Goal: Information Seeking & Learning: Learn about a topic

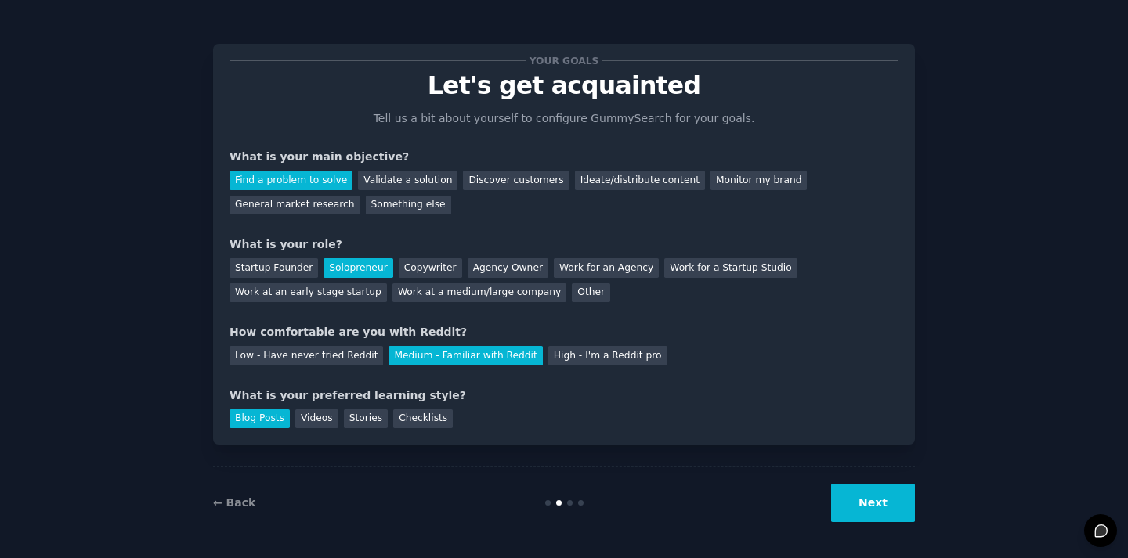
click at [875, 515] on button "Next" at bounding box center [873, 503] width 84 height 38
click at [875, 515] on div "Next" at bounding box center [798, 503] width 234 height 38
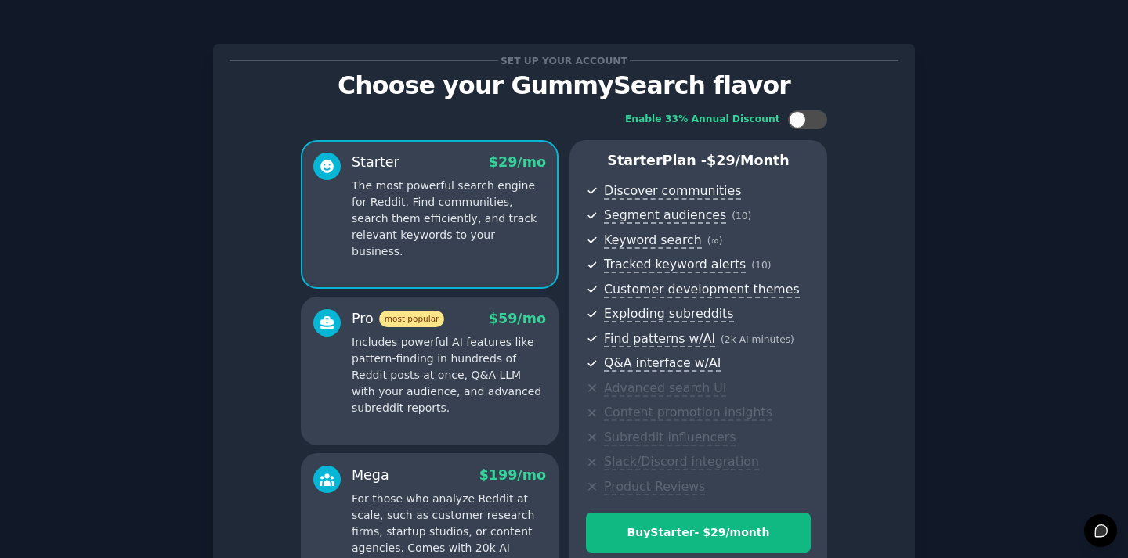
scroll to position [193, 0]
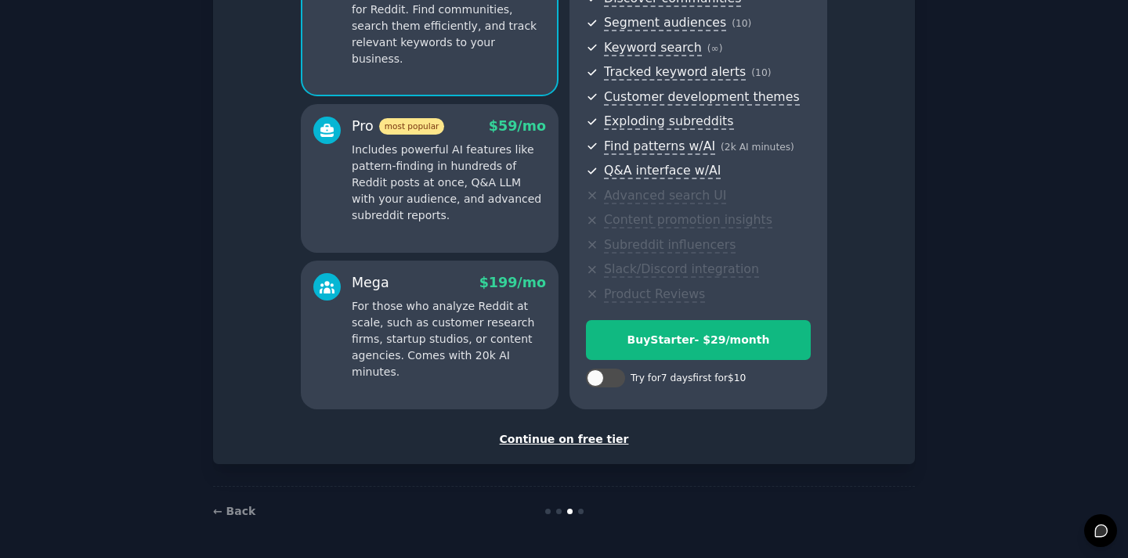
click at [570, 442] on div "Continue on free tier" at bounding box center [563, 440] width 669 height 16
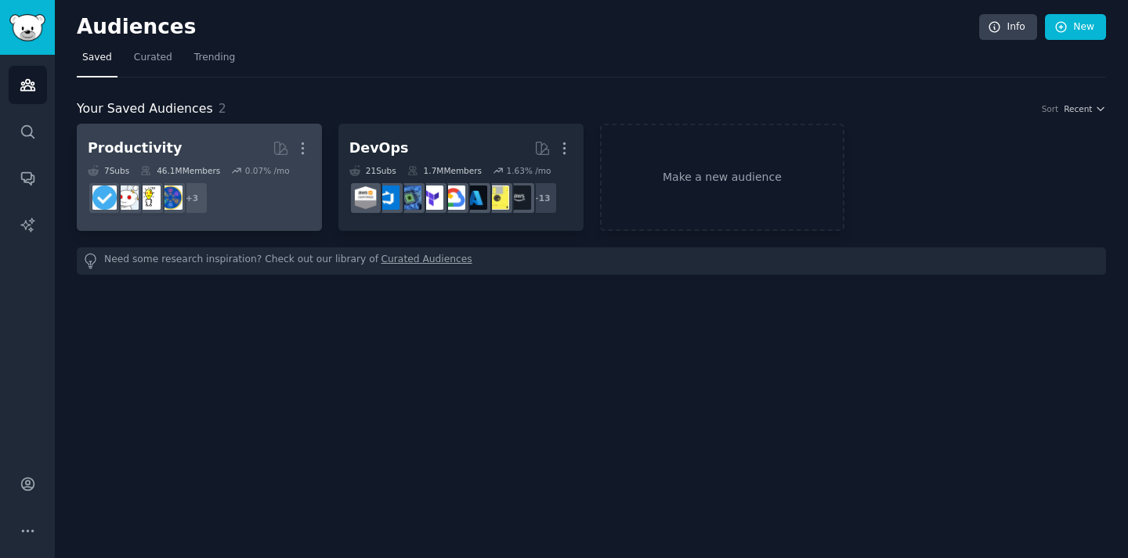
click at [242, 156] on h2 "Productivity More" at bounding box center [199, 148] width 223 height 27
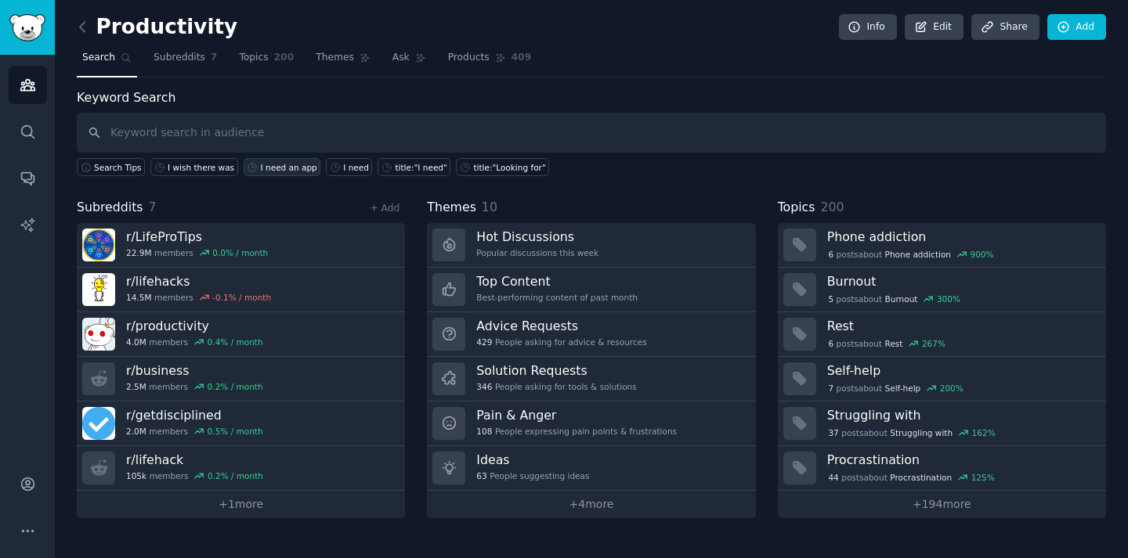
click at [249, 164] on icon at bounding box center [252, 167] width 11 height 11
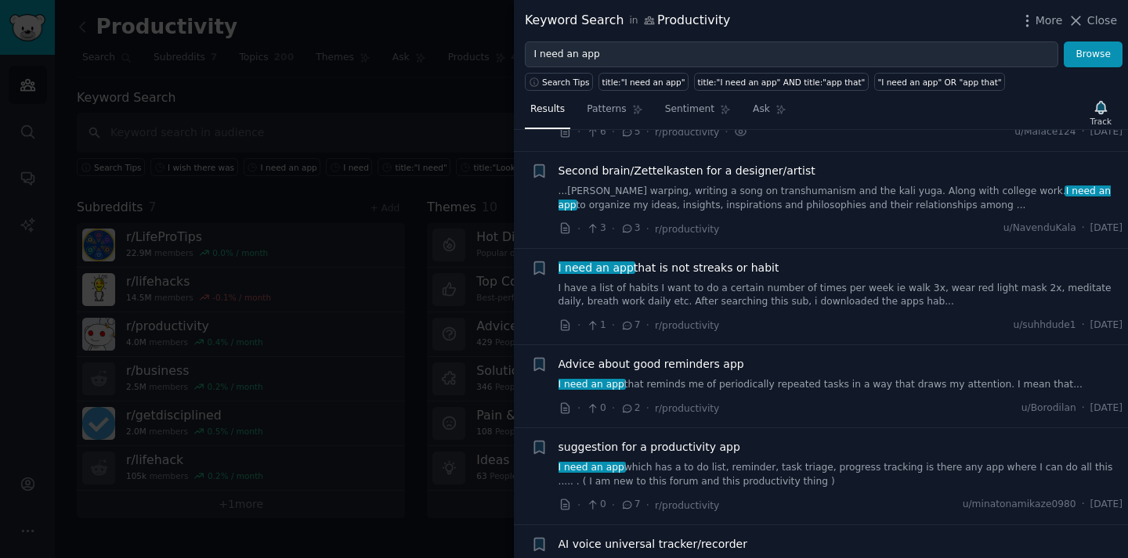
scroll to position [320, 0]
